Goal: Information Seeking & Learning: Learn about a topic

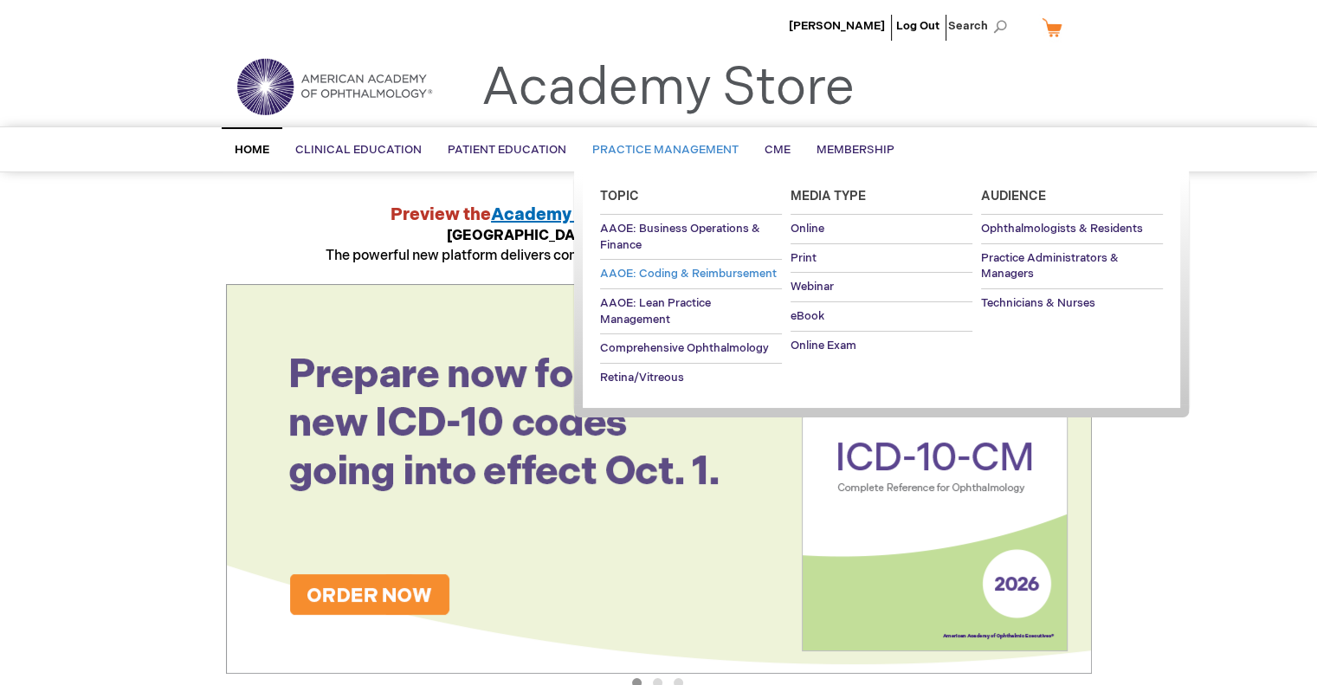
click at [668, 272] on span "AAOE: Coding & Reimbursement" at bounding box center [688, 274] width 177 height 14
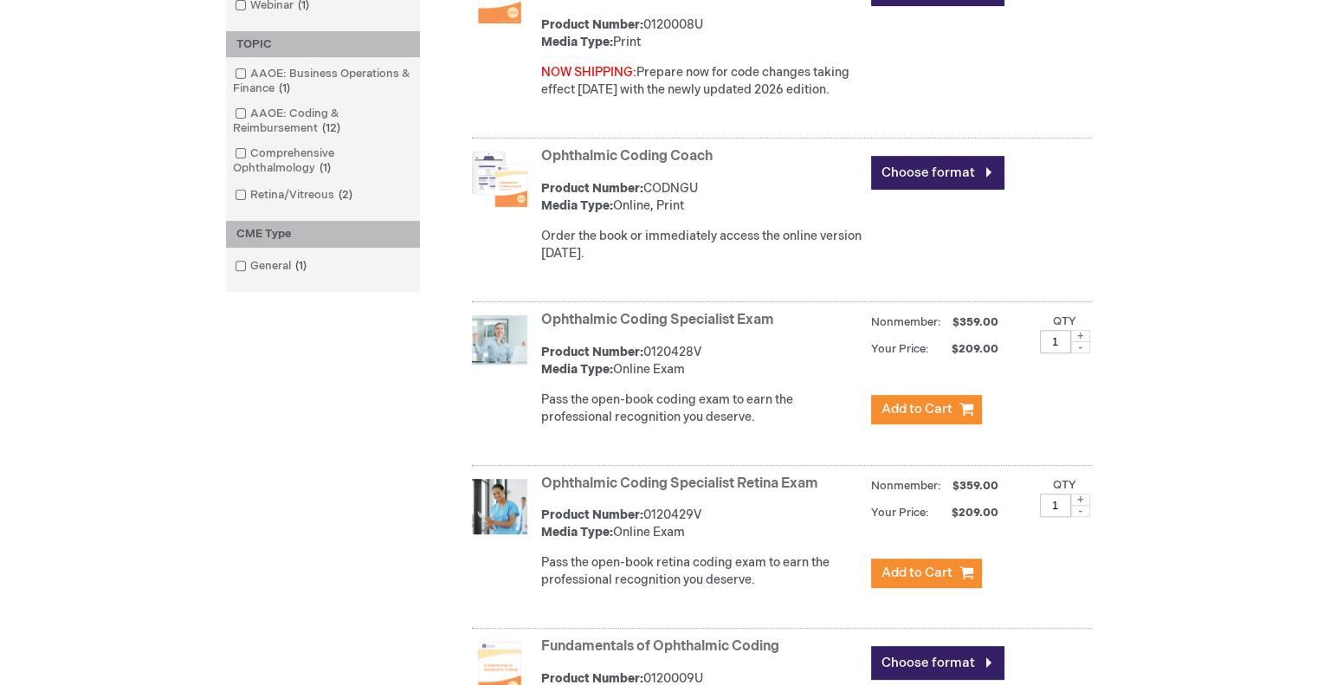
scroll to position [606, 0]
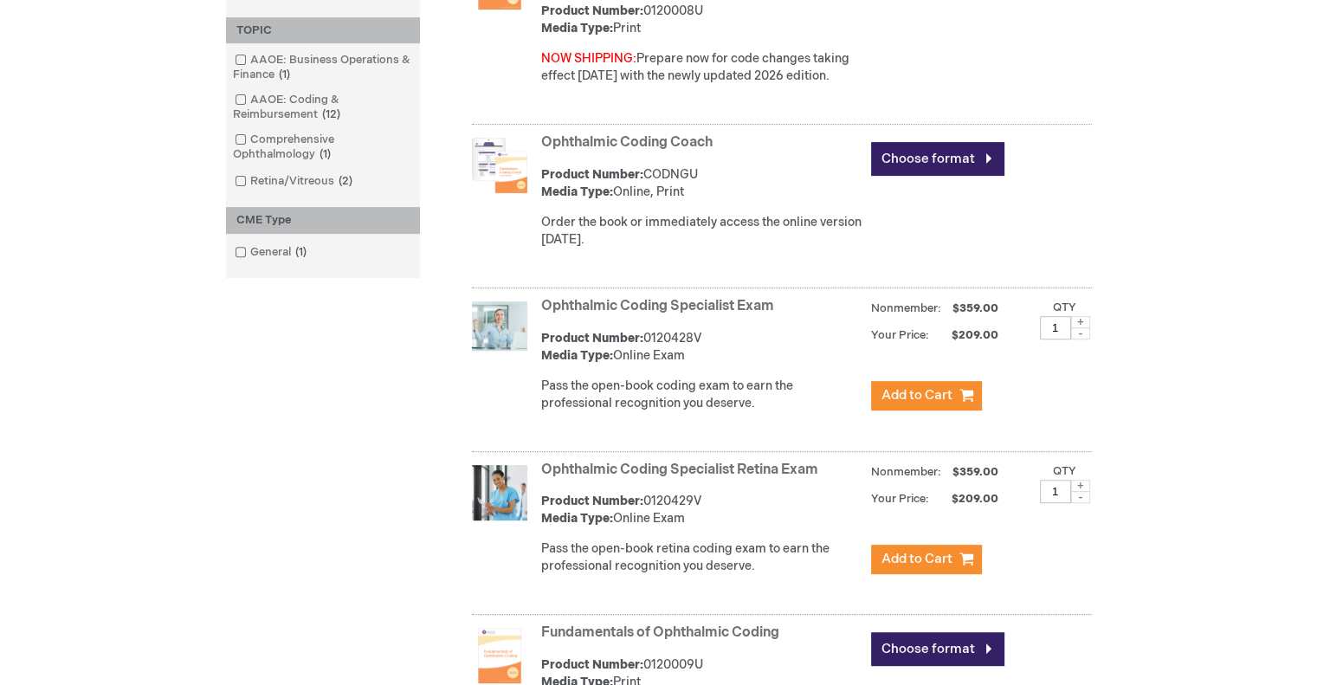
click at [659, 144] on link "Ophthalmic Coding Coach" at bounding box center [627, 142] width 172 height 16
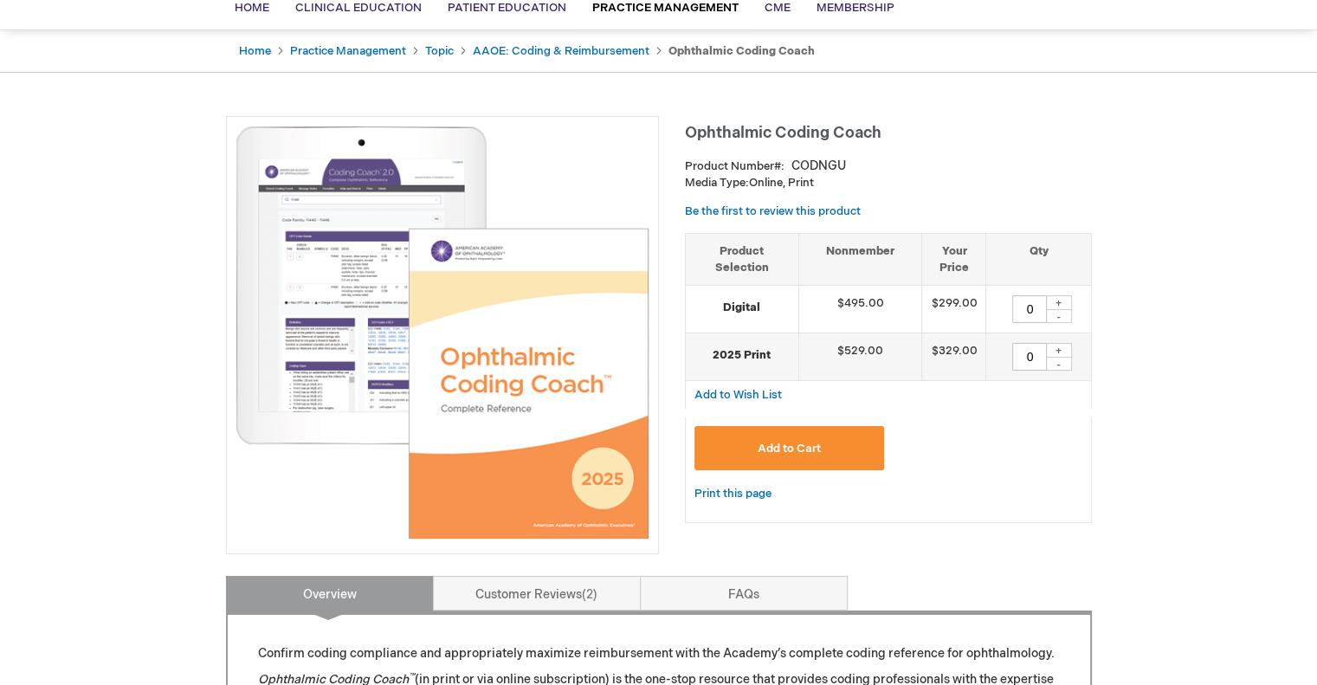
scroll to position [173, 0]
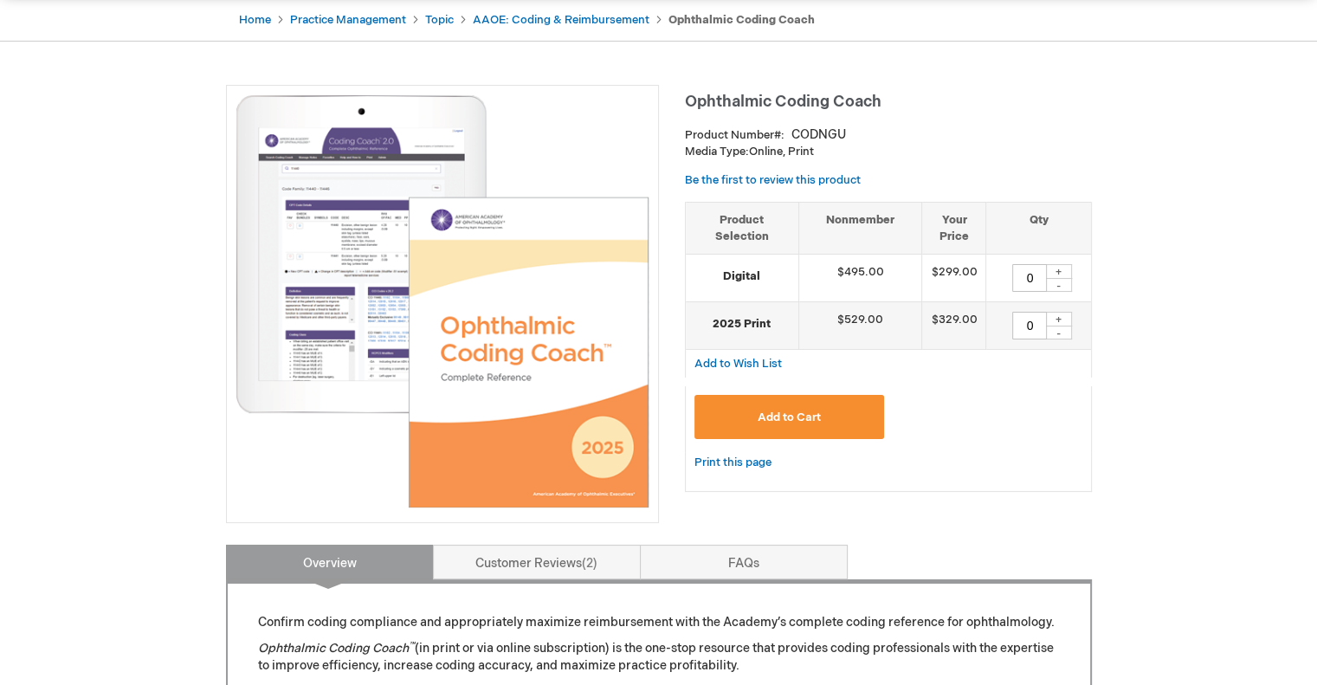
click at [819, 134] on div "CODNGU" at bounding box center [819, 134] width 55 height 17
copy div "CODNGU"
